Goal: Information Seeking & Learning: Learn about a topic

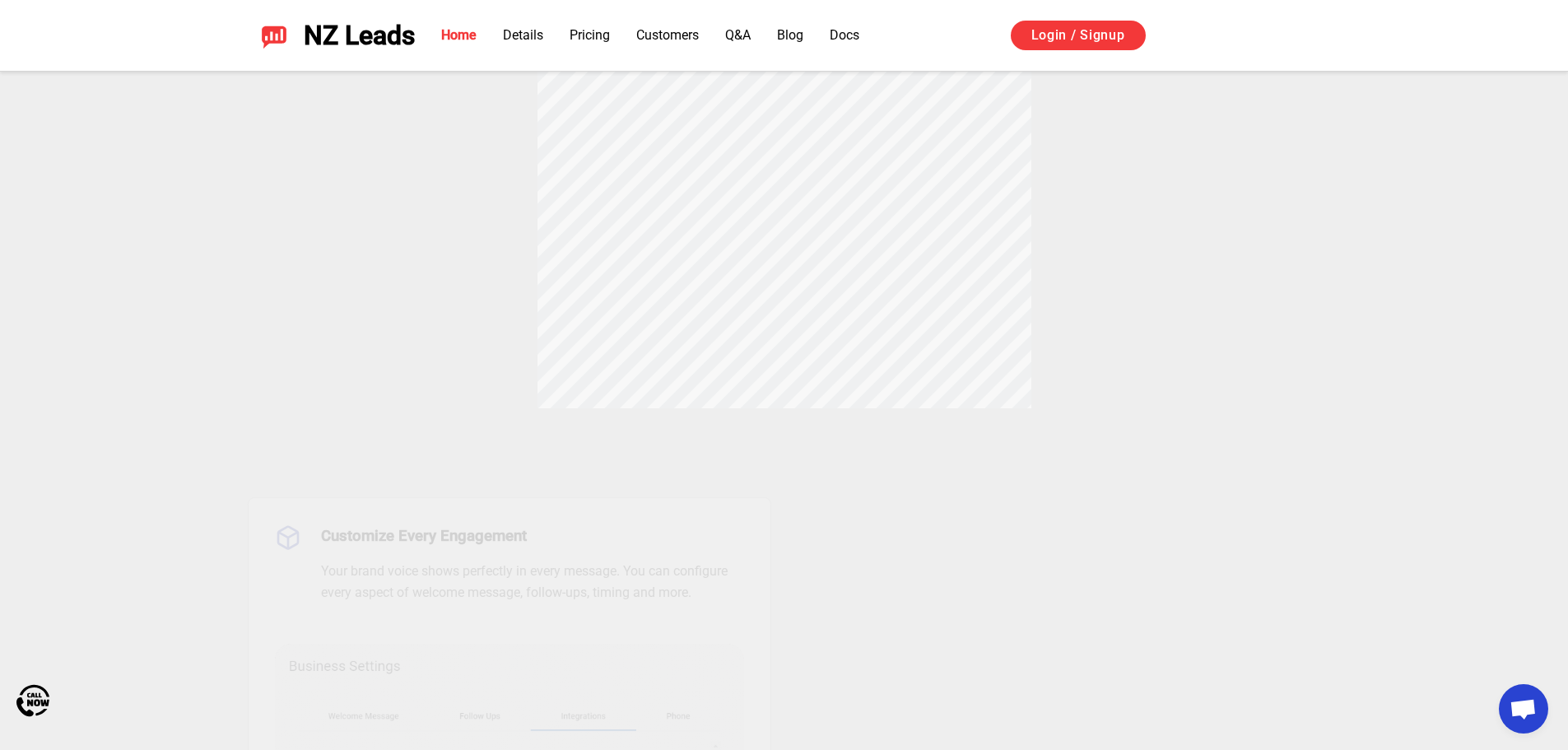
scroll to position [683, 0]
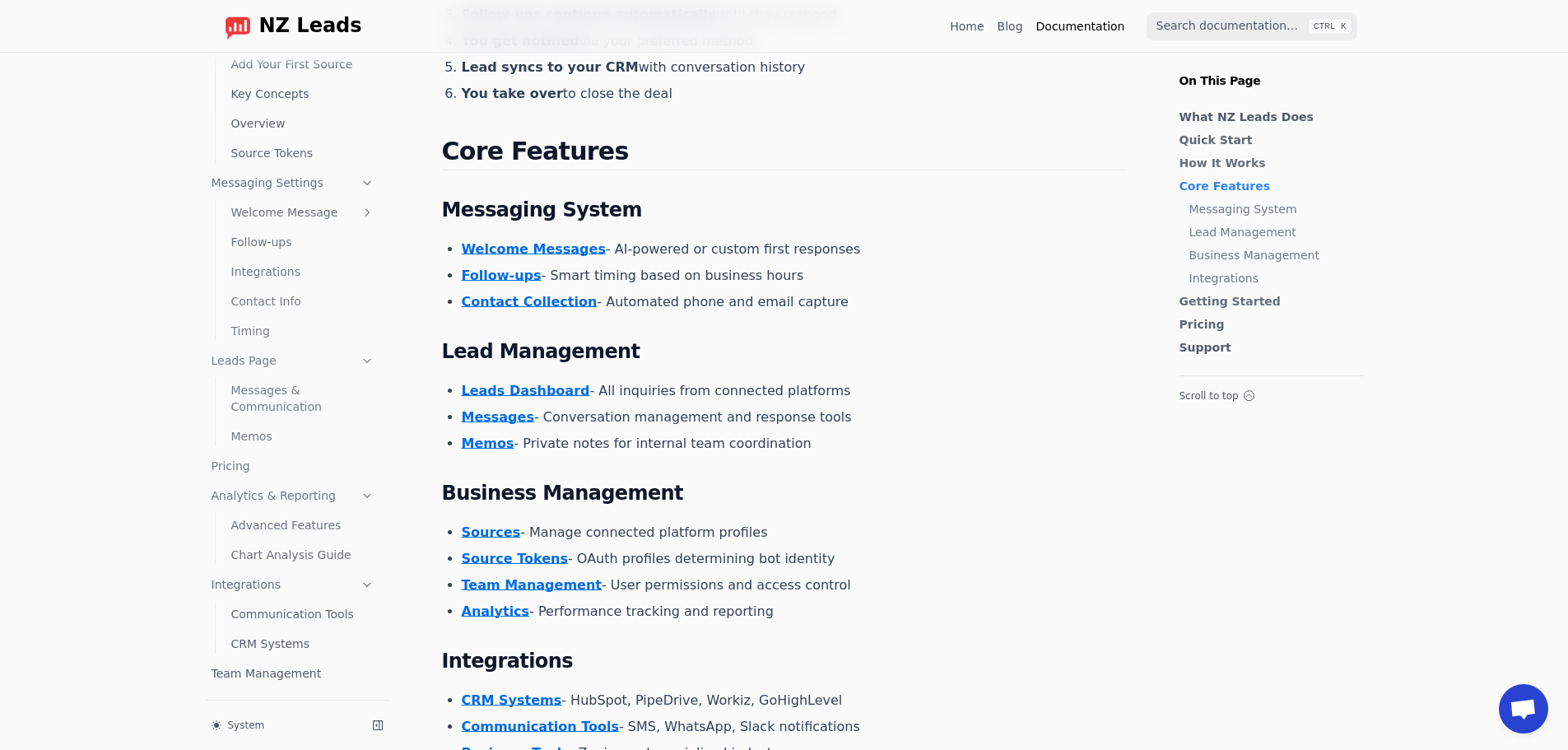
scroll to position [906, 0]
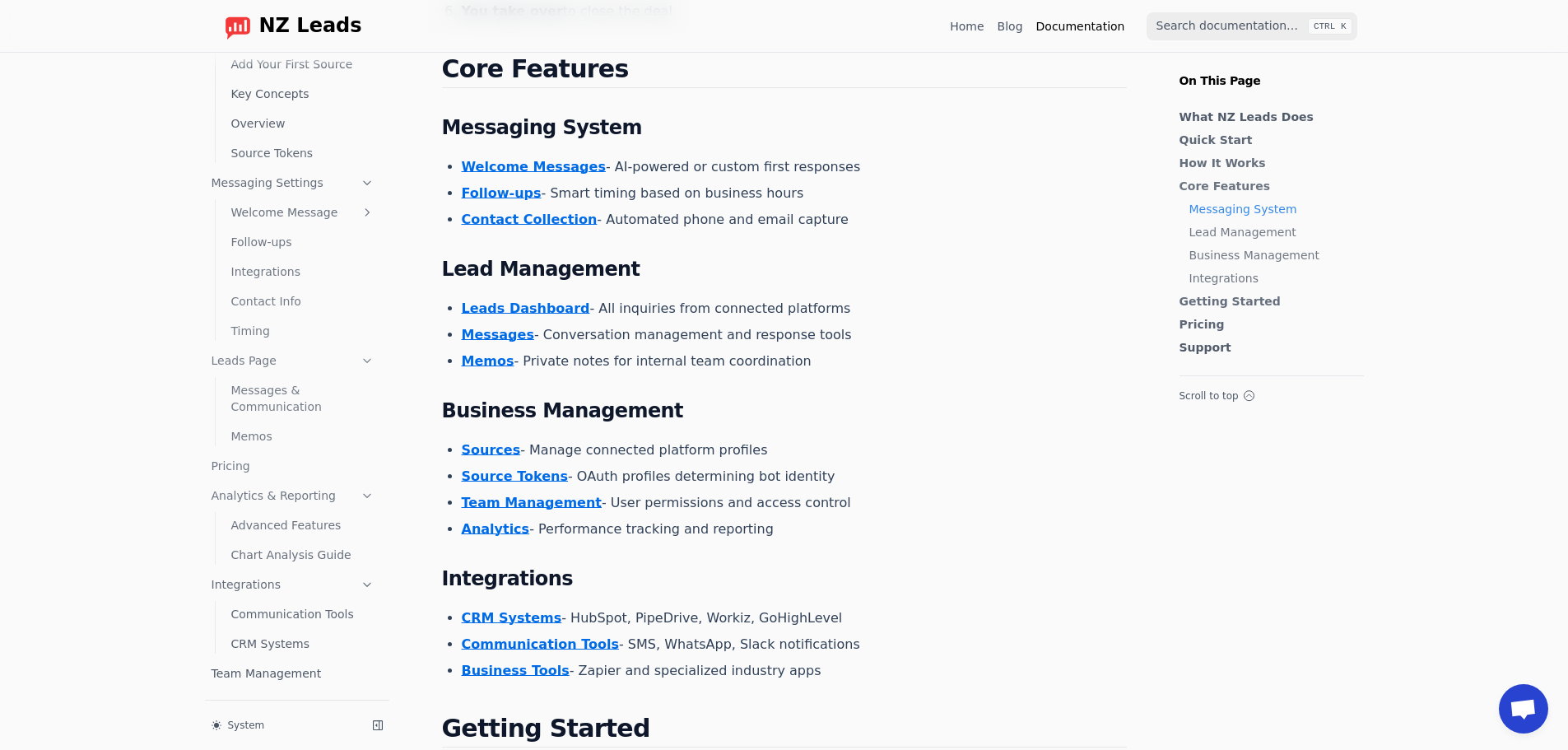
click at [236, 643] on link "CRM Systems" at bounding box center [303, 644] width 156 height 26
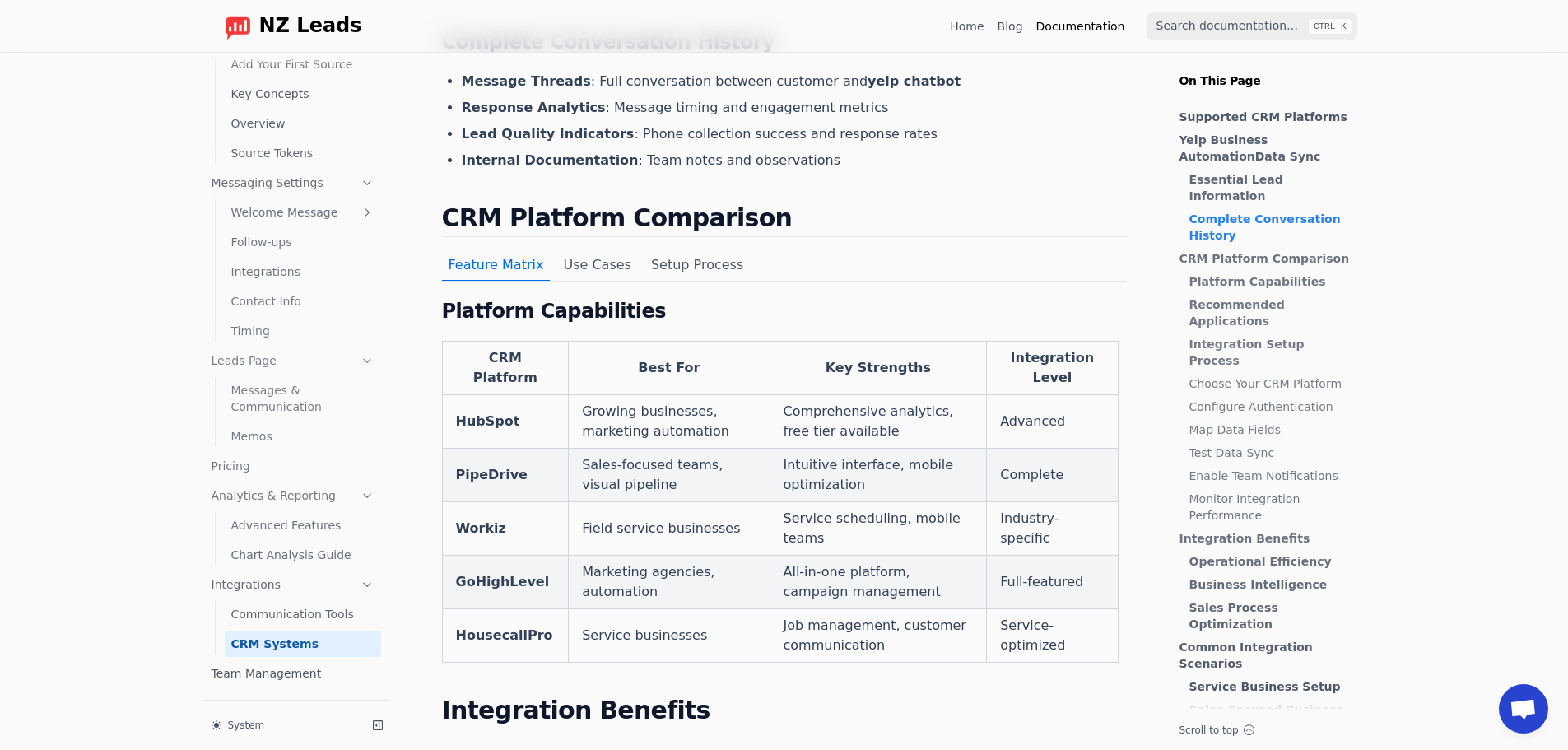
scroll to position [741, 0]
drag, startPoint x: 518, startPoint y: 426, endPoint x: 454, endPoint y: 428, distance: 64.0
click at [454, 448] on td "PipeDrive" at bounding box center [505, 475] width 127 height 54
copy strong "PipeDrive"
drag, startPoint x: 515, startPoint y: 376, endPoint x: 459, endPoint y: 374, distance: 56.0
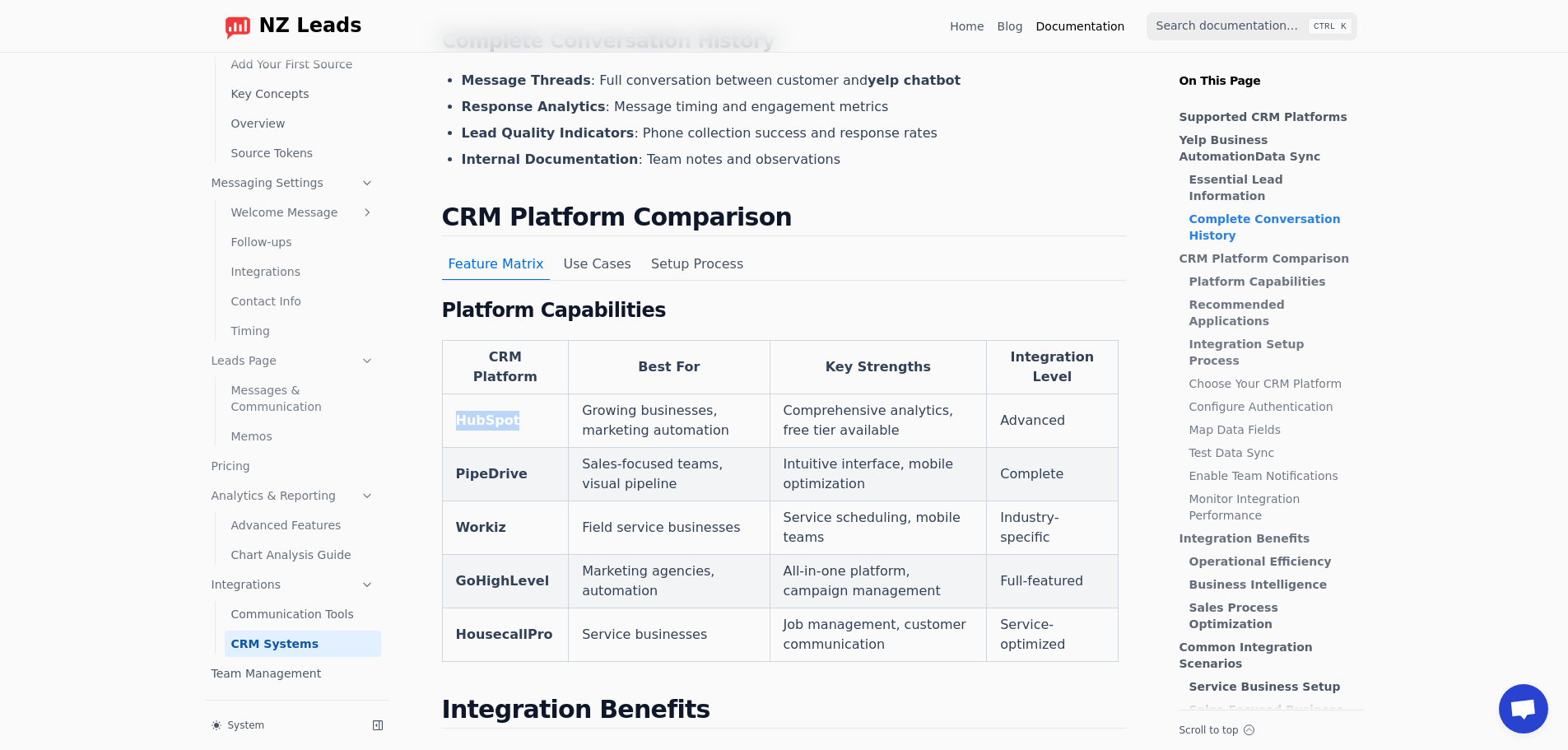
click at [459, 394] on td "HubSpot" at bounding box center [505, 421] width 127 height 54
copy strong "HubSpot"
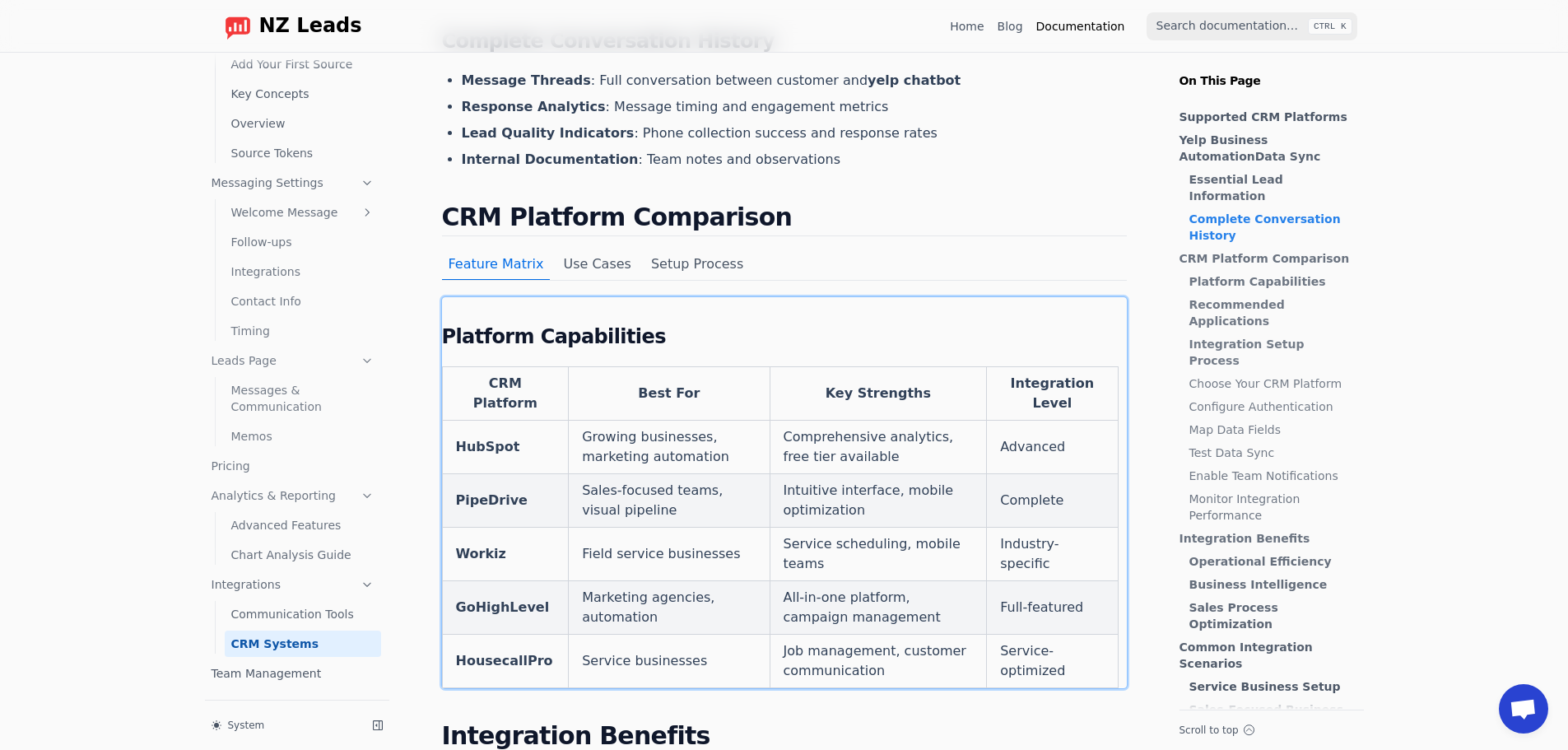
click at [479, 498] on tbody "HubSpot Growing businesses, marketing automation Comprehensive analytics, free …" at bounding box center [780, 555] width 676 height 268
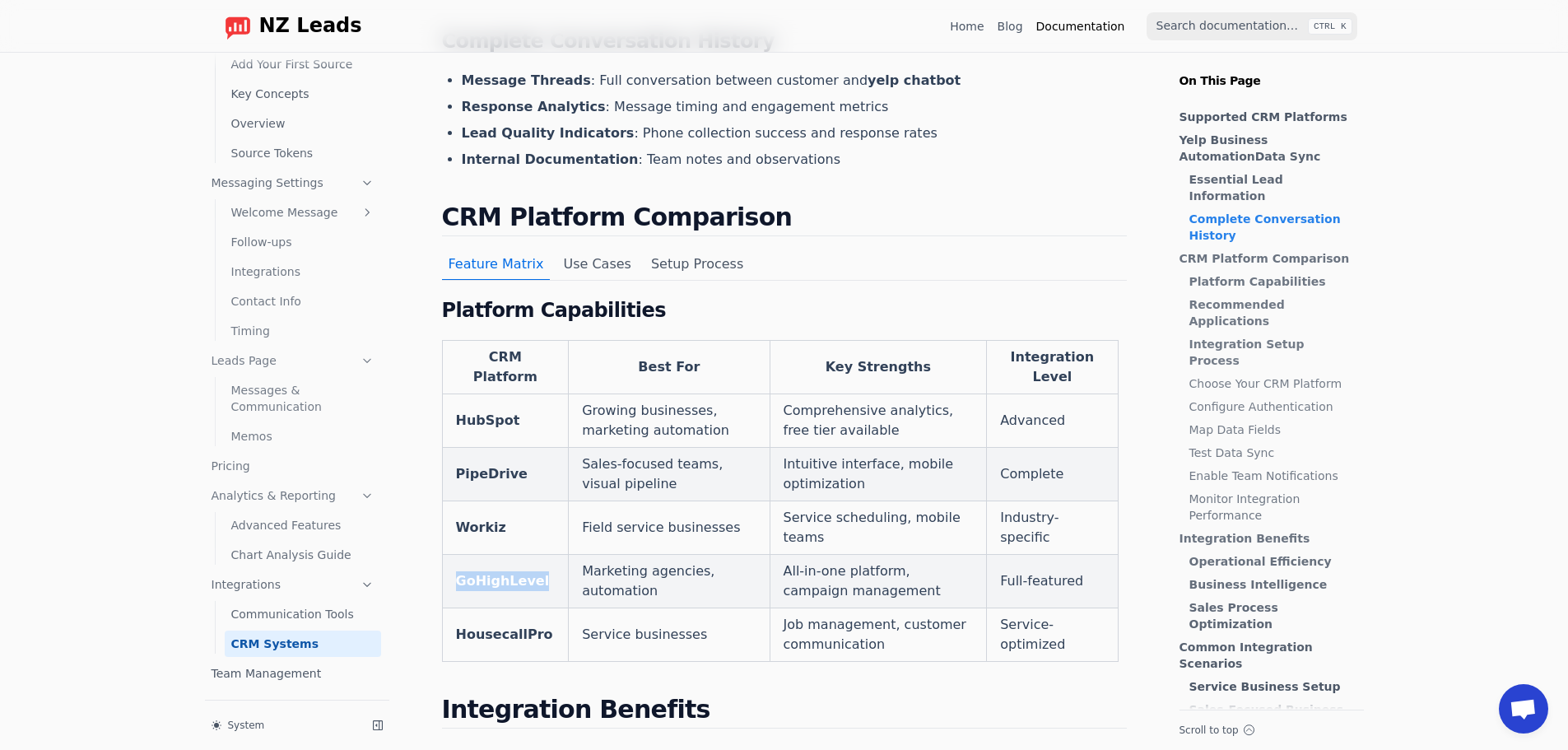
click at [479, 555] on td "GoHighLevel" at bounding box center [505, 582] width 127 height 54
click at [478, 501] on td "Workiz" at bounding box center [505, 528] width 127 height 54
copy strong "Workiz"
drag, startPoint x: 536, startPoint y: 538, endPoint x: 459, endPoint y: 524, distance: 78.3
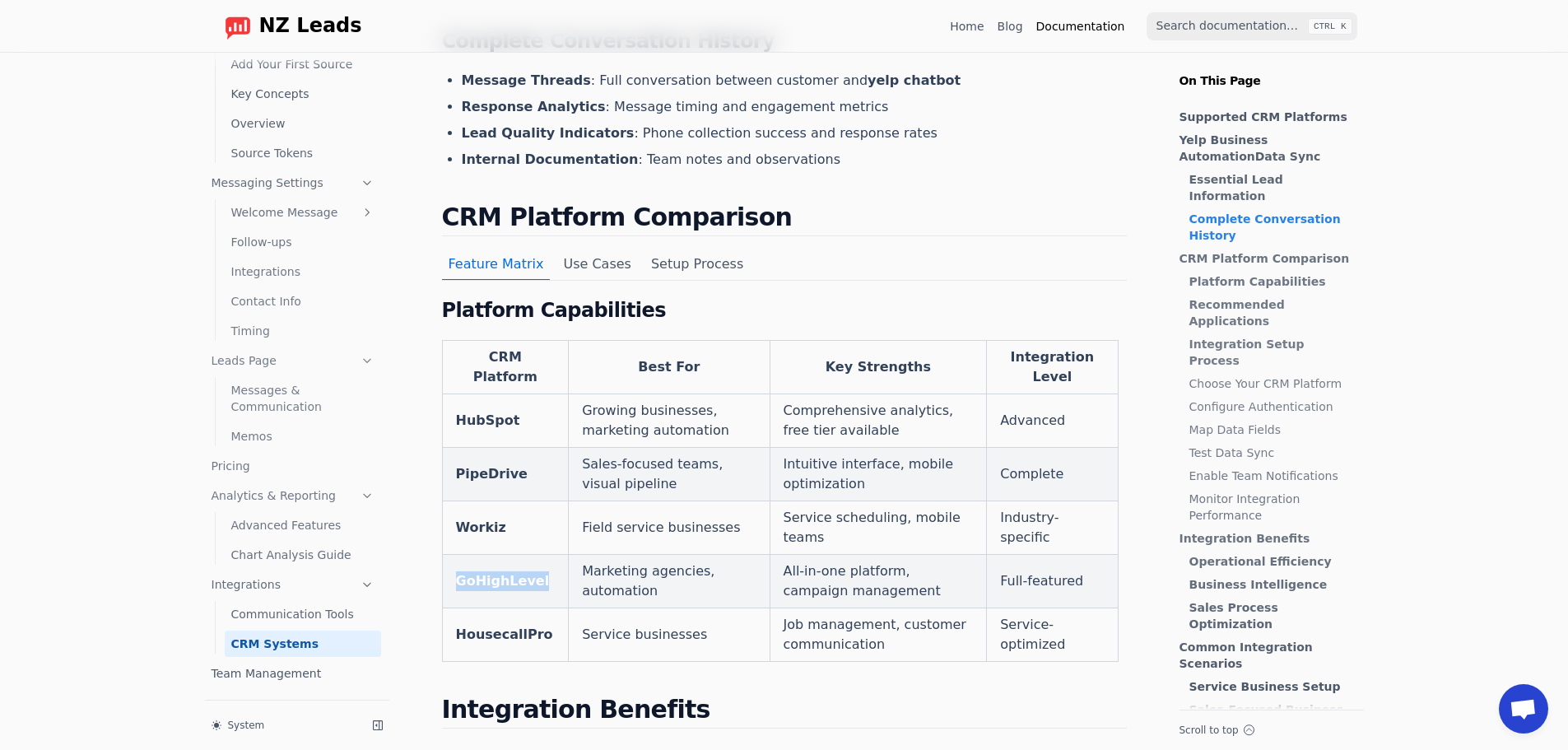
click at [459, 555] on td "GoHighLevel" at bounding box center [505, 582] width 127 height 54
copy strong "GoHighLevel"
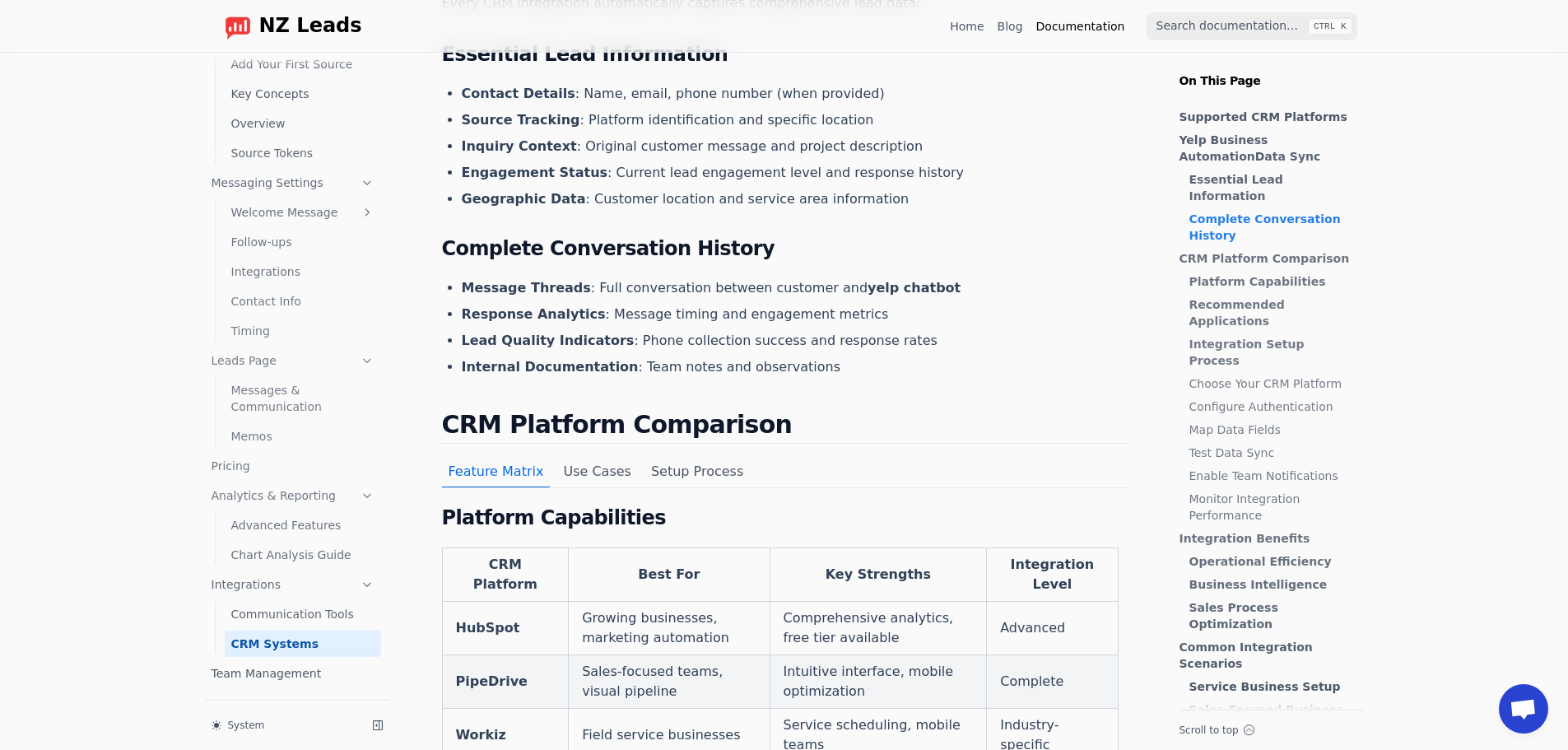
scroll to position [577, 0]
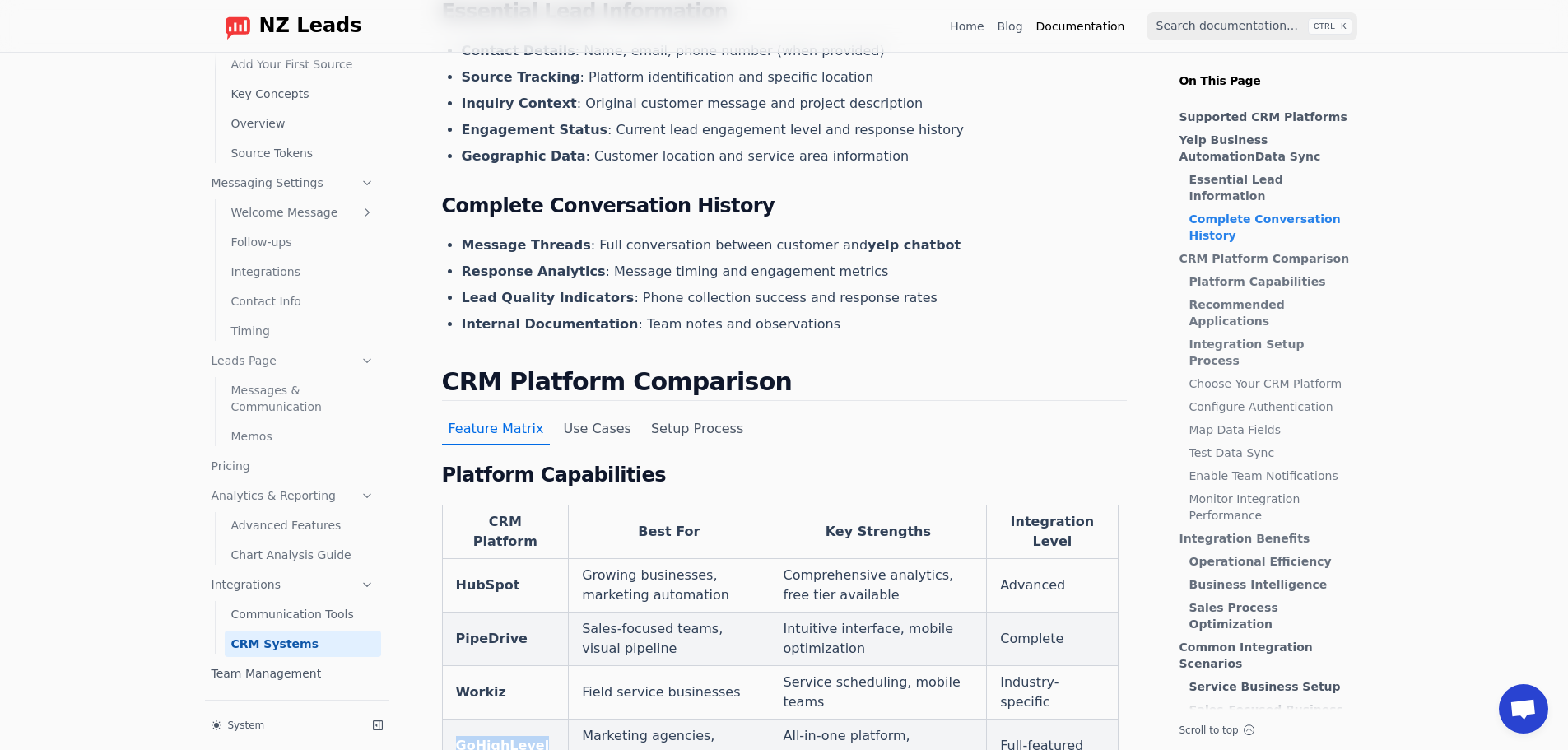
click at [249, 617] on link "Communication Tools" at bounding box center [303, 614] width 156 height 26
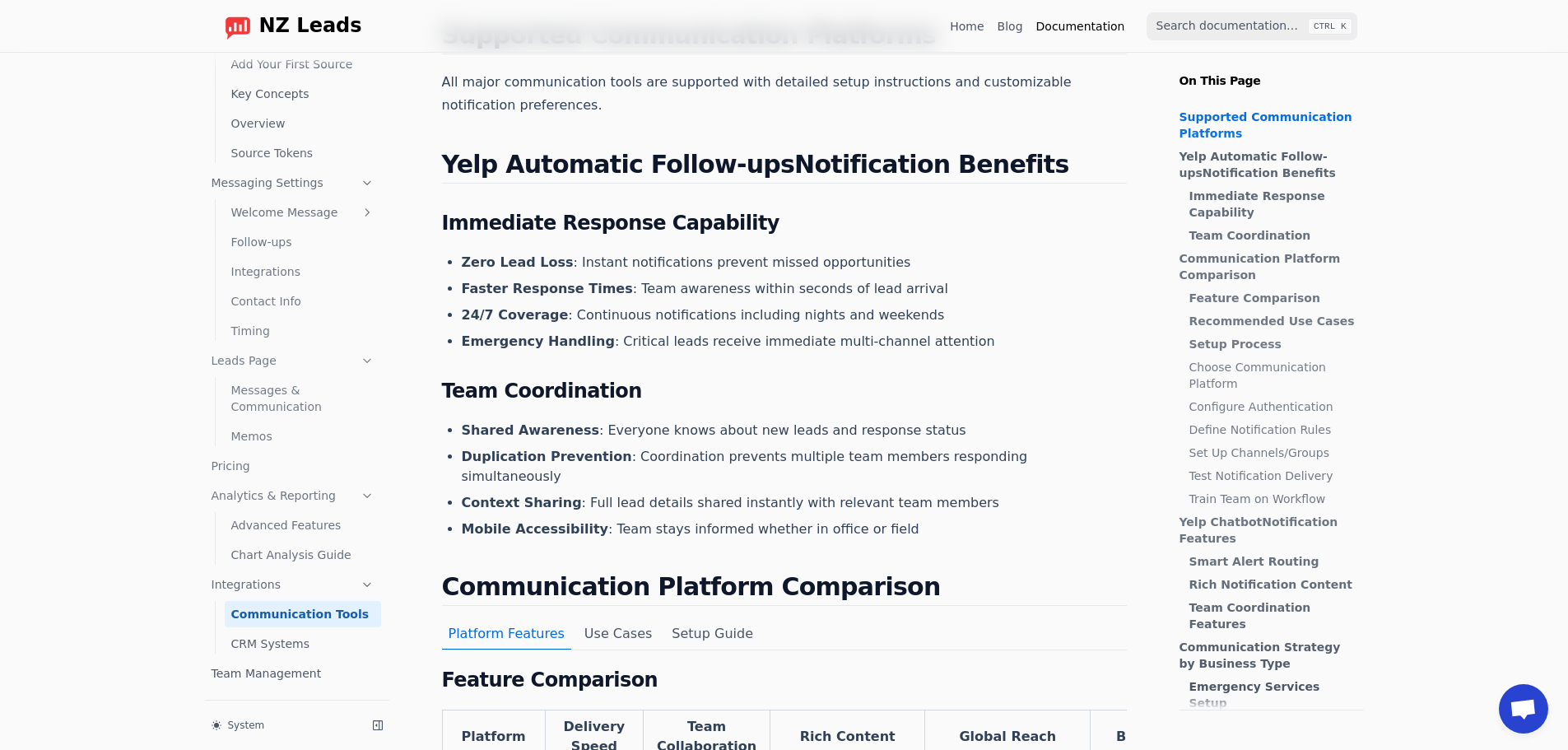
scroll to position [330, 0]
